Goal: Information Seeking & Learning: Learn about a topic

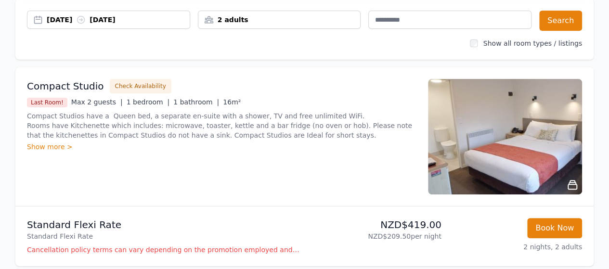
scroll to position [101, 0]
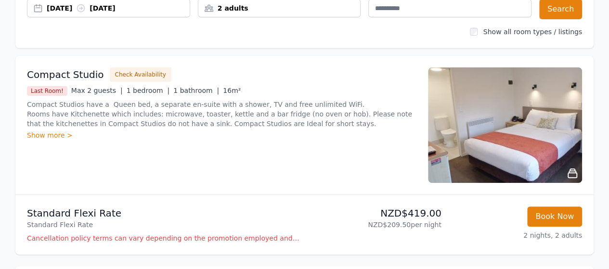
click at [511, 135] on img at bounding box center [505, 125] width 154 height 116
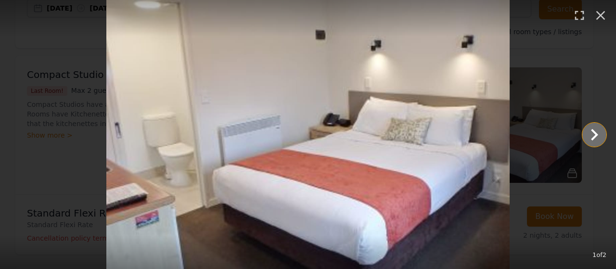
click at [594, 135] on icon "Show slide 2 of 2" at bounding box center [594, 134] width 23 height 23
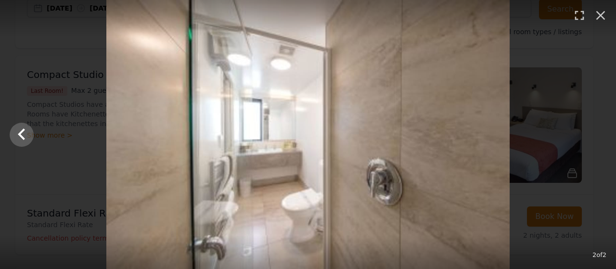
click at [594, 134] on div at bounding box center [308, 134] width 616 height 269
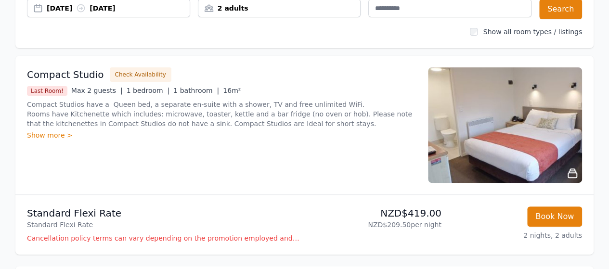
click at [510, 118] on img at bounding box center [505, 125] width 154 height 116
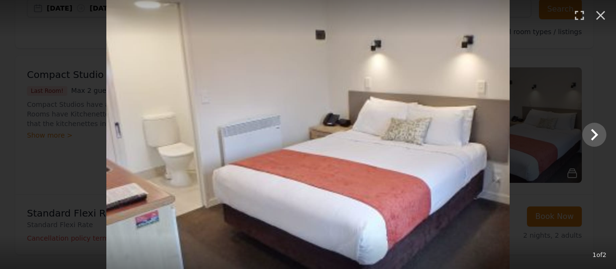
click at [576, 65] on div at bounding box center [308, 134] width 616 height 269
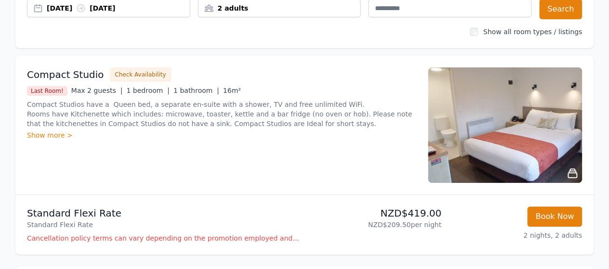
click at [480, 118] on img at bounding box center [505, 125] width 154 height 116
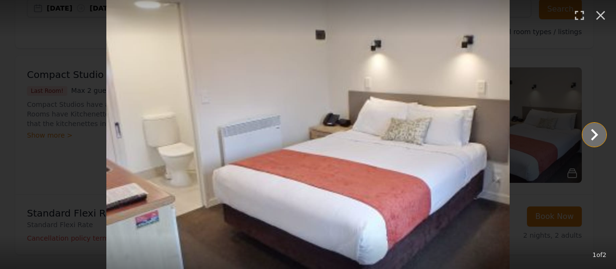
click at [594, 135] on icon "Show slide 2 of 2" at bounding box center [594, 134] width 23 height 23
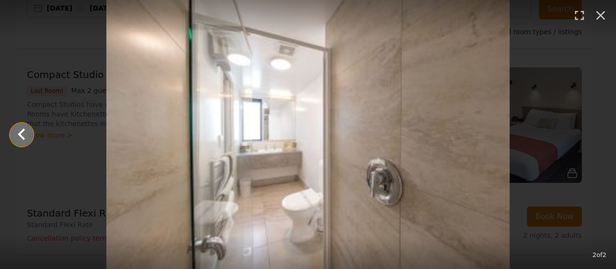
click at [14, 141] on icon "Show slide 1 of 2" at bounding box center [21, 134] width 23 height 23
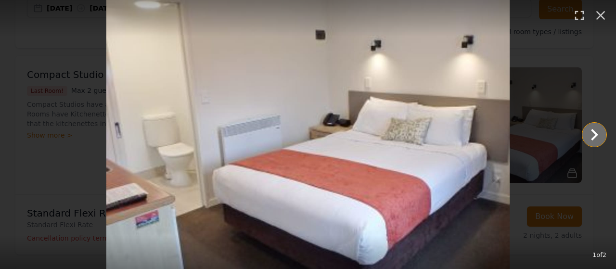
click at [593, 140] on icon "Show slide 2 of 2" at bounding box center [594, 134] width 23 height 23
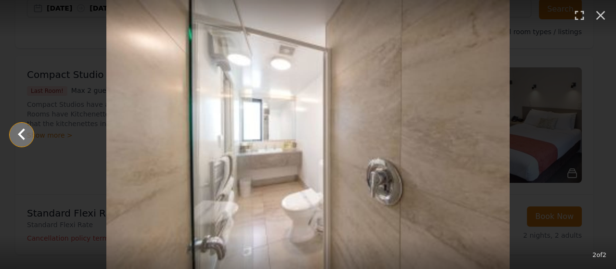
click at [25, 134] on icon "Show slide 1 of 2" at bounding box center [21, 134] width 23 height 23
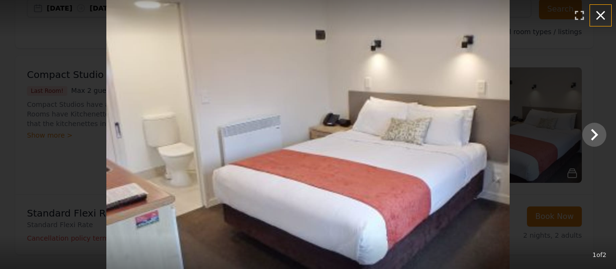
click at [597, 16] on icon "button" at bounding box center [600, 15] width 15 height 15
